Goal: Transaction & Acquisition: Book appointment/travel/reservation

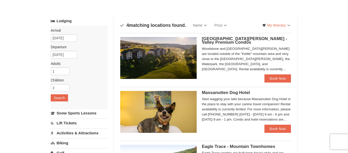
scroll to position [29, 0]
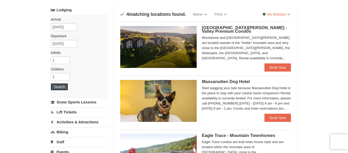
click at [64, 85] on button "Search" at bounding box center [59, 86] width 17 height 7
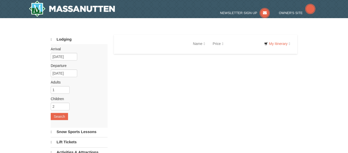
select select "9"
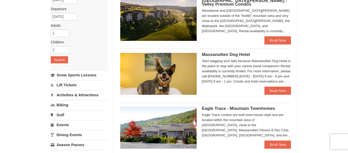
scroll to position [55, 0]
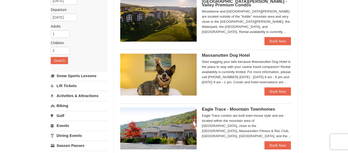
drag, startPoint x: 348, startPoint y: 42, endPoint x: 344, endPoint y: 70, distance: 28.0
click at [270, 40] on link "Book Now" at bounding box center [277, 41] width 26 height 8
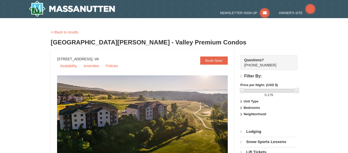
select select "9"
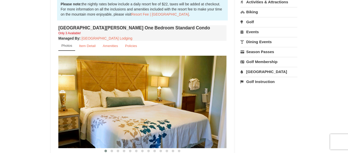
scroll to position [190, 0]
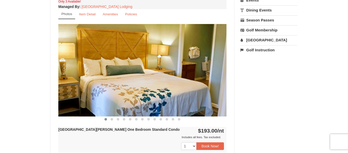
drag, startPoint x: 348, startPoint y: 15, endPoint x: 339, endPoint y: 61, distance: 46.6
click at [339, 61] on html "Browser Not Supported We notice you are using a browser which will not provide …" at bounding box center [174, 126] width 348 height 632
click at [189, 78] on img at bounding box center [142, 70] width 168 height 92
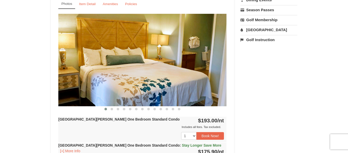
click at [221, 56] on img at bounding box center [142, 60] width 168 height 92
click at [196, 64] on img at bounding box center [142, 60] width 168 height 92
click at [162, 69] on img at bounding box center [142, 60] width 168 height 92
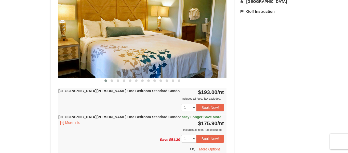
scroll to position [221, 0]
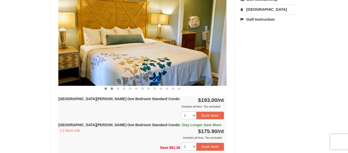
click at [111, 88] on span at bounding box center [112, 88] width 3 height 3
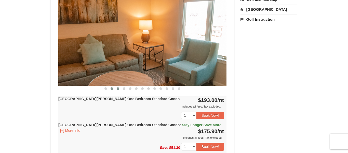
click at [117, 90] on button at bounding box center [118, 88] width 6 height 5
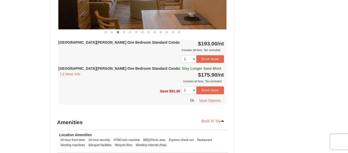
scroll to position [278, 0]
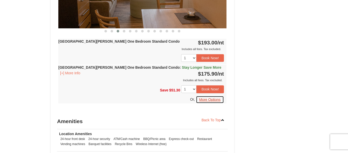
click at [211, 99] on button "More Options" at bounding box center [210, 100] width 28 height 8
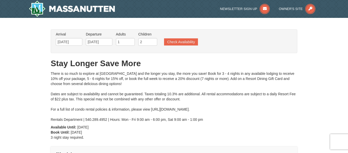
drag, startPoint x: 348, startPoint y: 39, endPoint x: 348, endPoint y: 17, distance: 22.2
click at [186, 41] on button "Check Availability" at bounding box center [181, 41] width 34 height 7
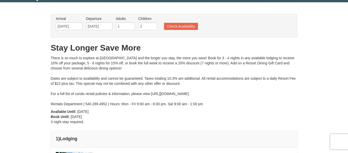
scroll to position [12, 0]
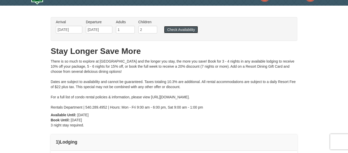
click at [177, 31] on button "Check Availability" at bounding box center [181, 29] width 34 height 7
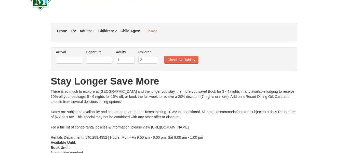
scroll to position [19, 0]
type input "[DATE]"
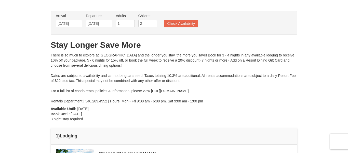
scroll to position [0, 0]
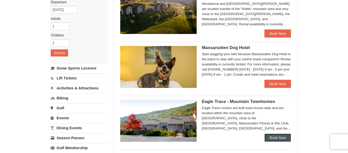
click at [281, 139] on link "Book Now" at bounding box center [277, 137] width 26 height 8
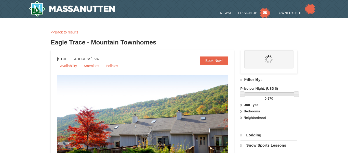
select select "9"
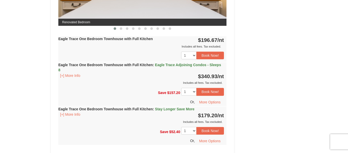
scroll to position [290, 0]
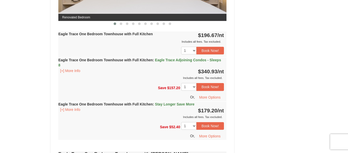
drag, startPoint x: 348, startPoint y: 18, endPoint x: 348, endPoint y: 67, distance: 48.9
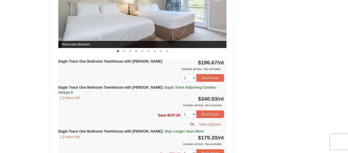
scroll to position [520, 0]
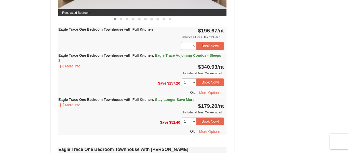
scroll to position [320, 0]
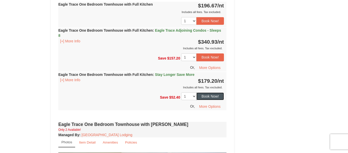
click at [204, 97] on button "Book Now!" at bounding box center [210, 96] width 28 height 8
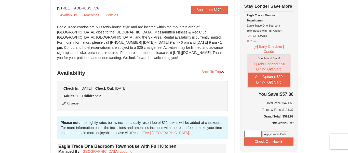
scroll to position [50, 0]
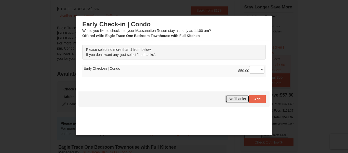
click at [235, 100] on span "No Thanks" at bounding box center [237, 99] width 17 height 4
